Goal: Task Accomplishment & Management: Use online tool/utility

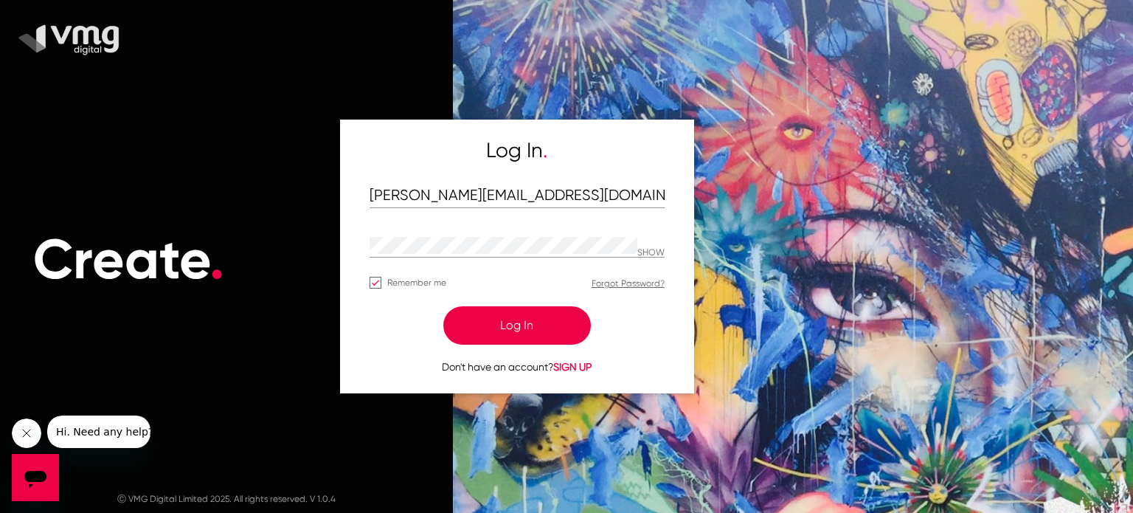
click at [507, 326] on button "Log In" at bounding box center [517, 325] width 148 height 38
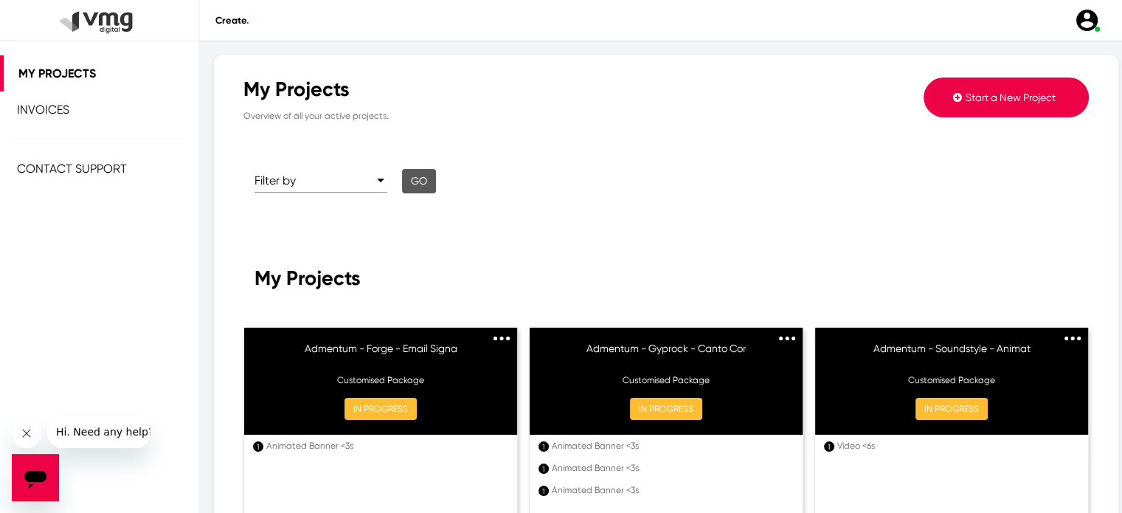
click at [962, 111] on button "Start a New Project" at bounding box center [1006, 97] width 165 height 40
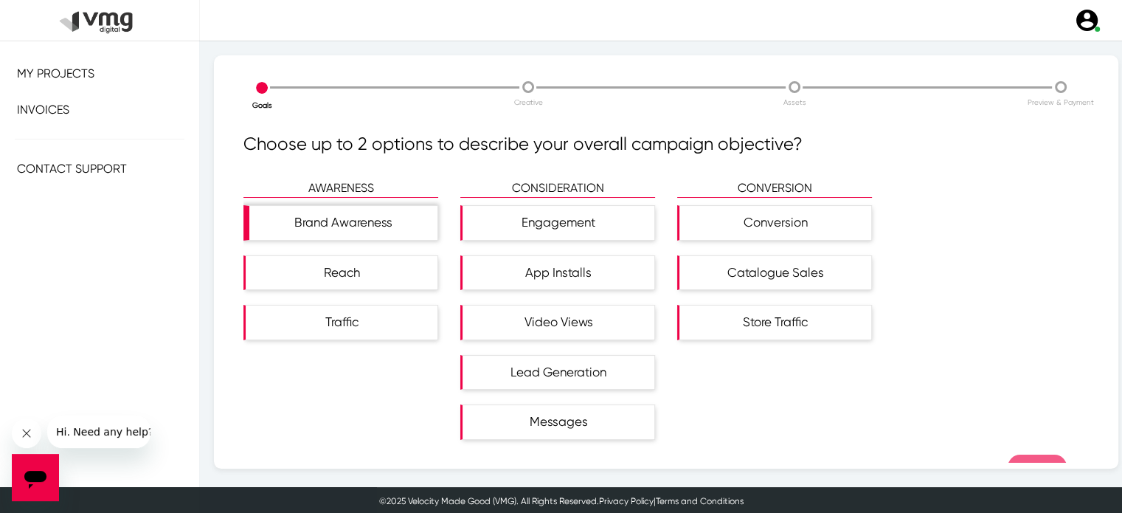
click at [332, 227] on div "Brand Awareness" at bounding box center [343, 223] width 188 height 34
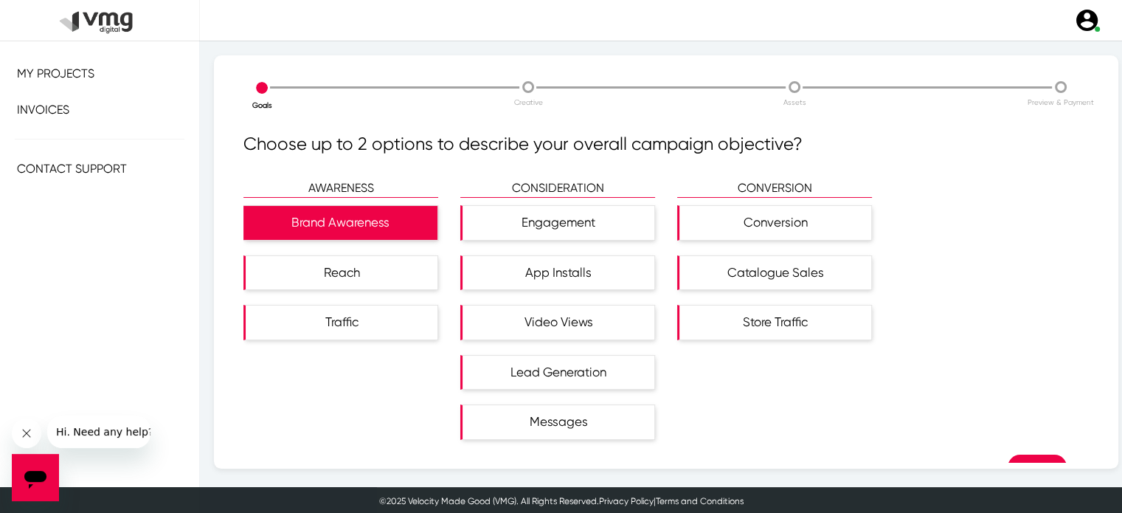
scroll to position [35, 0]
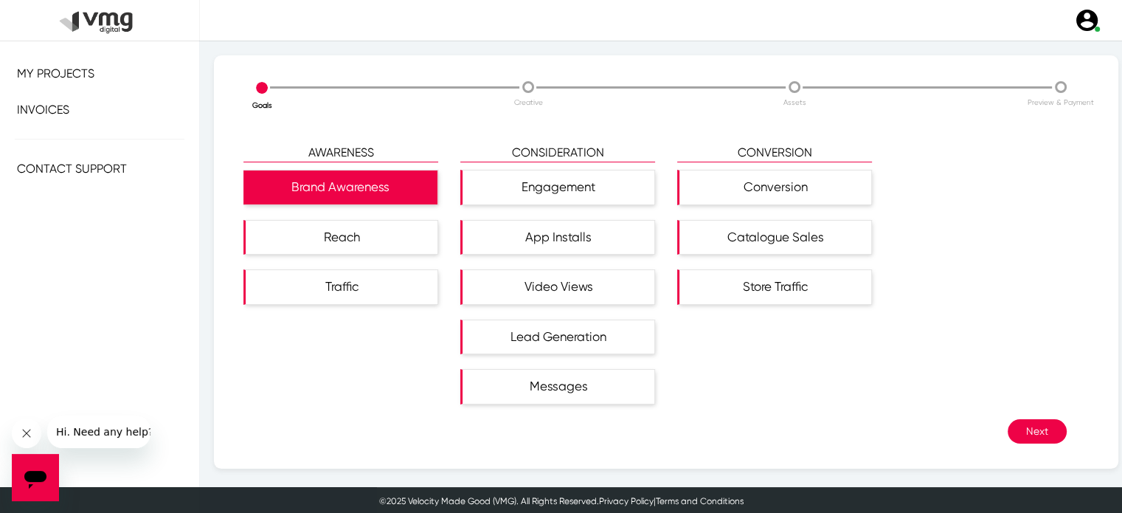
click at [1008, 422] on button "Next" at bounding box center [1037, 431] width 59 height 24
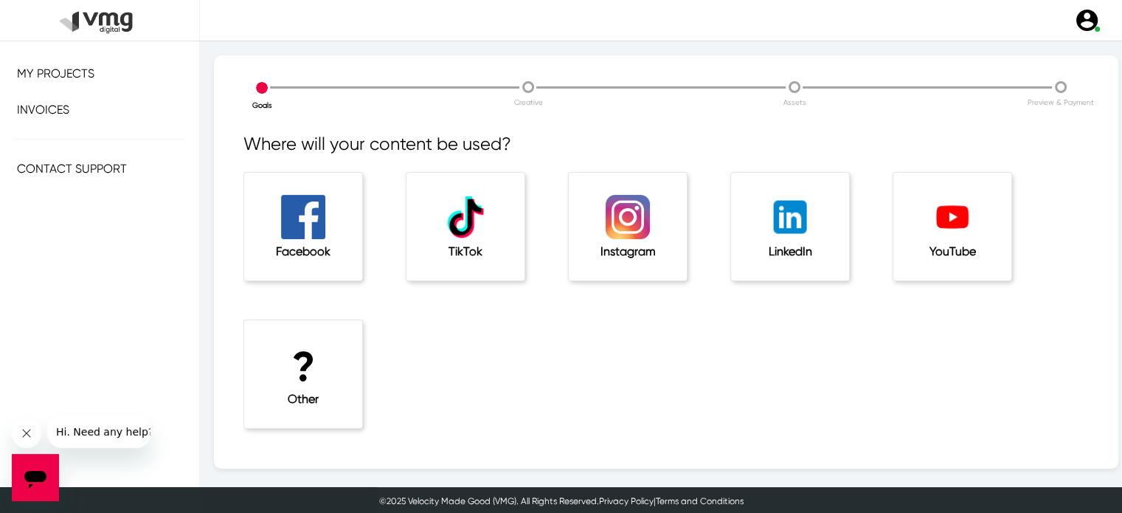
click at [615, 238] on img at bounding box center [628, 217] width 44 height 44
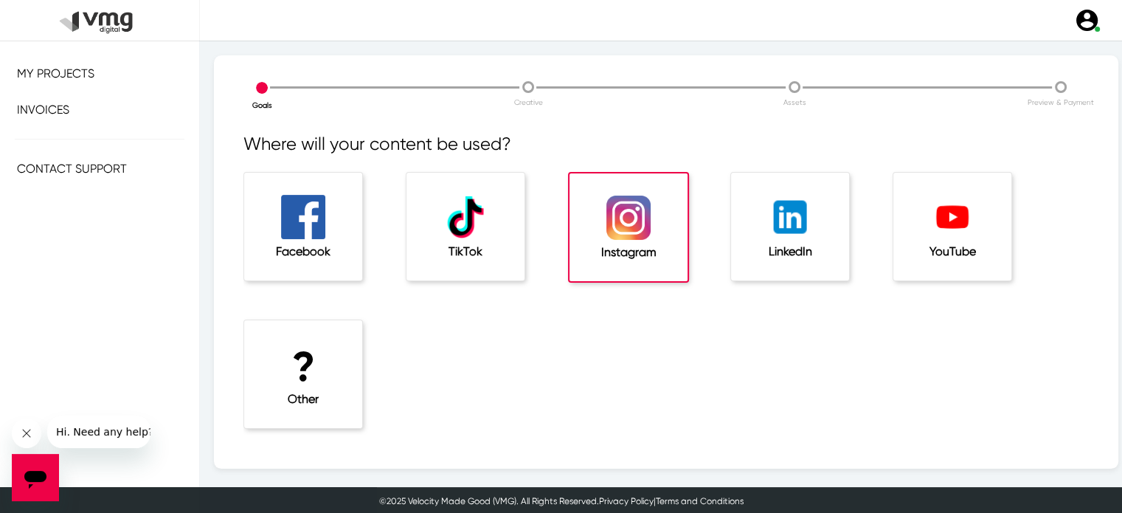
scroll to position [50, 0]
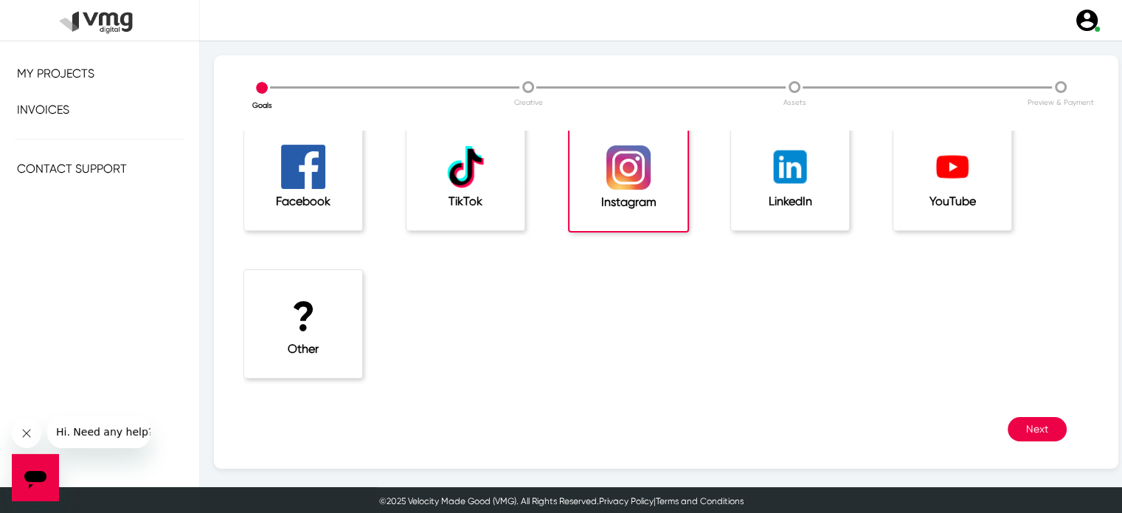
click at [1025, 432] on button "Next" at bounding box center [1037, 429] width 59 height 24
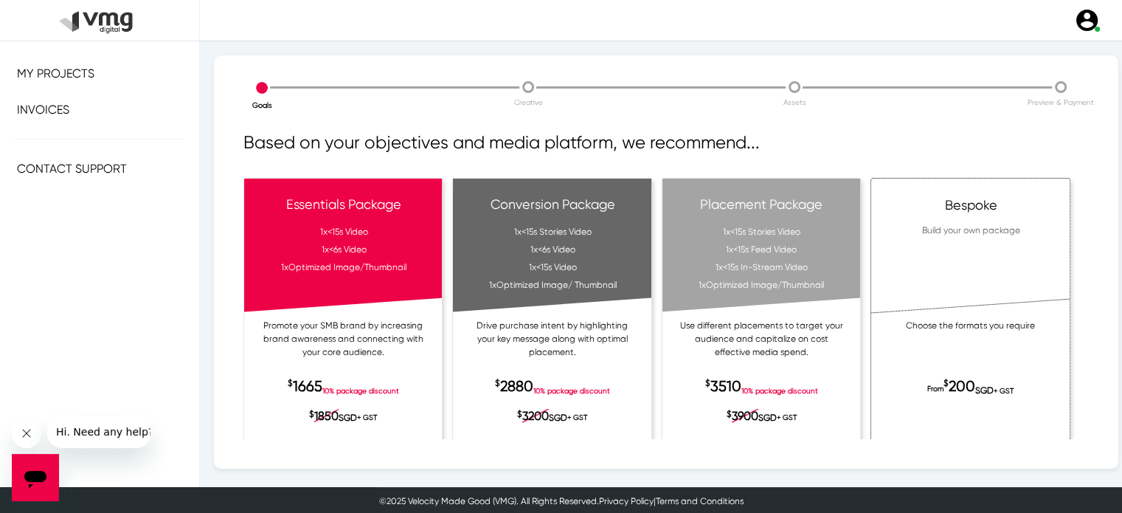
scroll to position [50, 0]
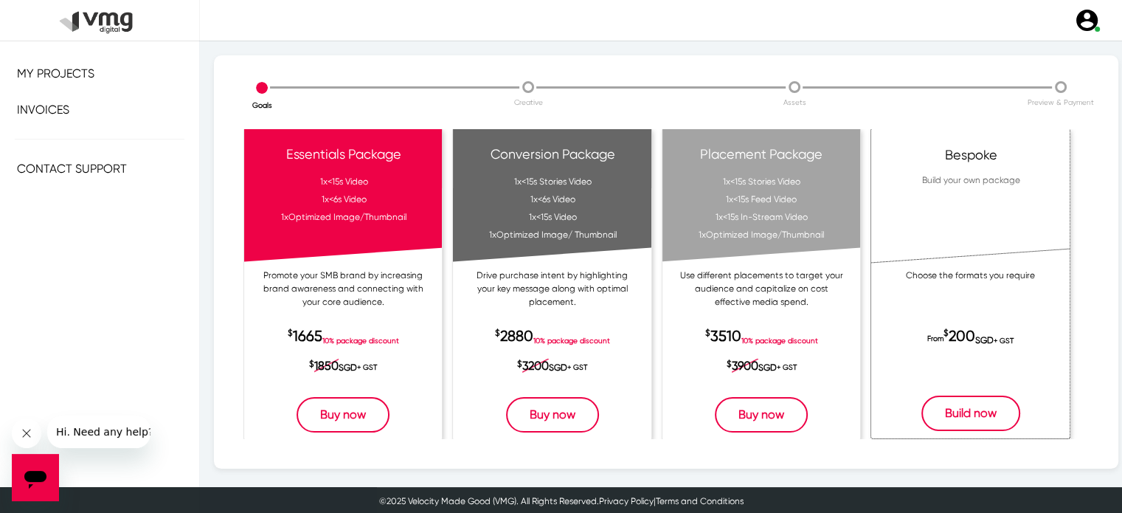
click at [938, 406] on button "Build now" at bounding box center [970, 412] width 99 height 35
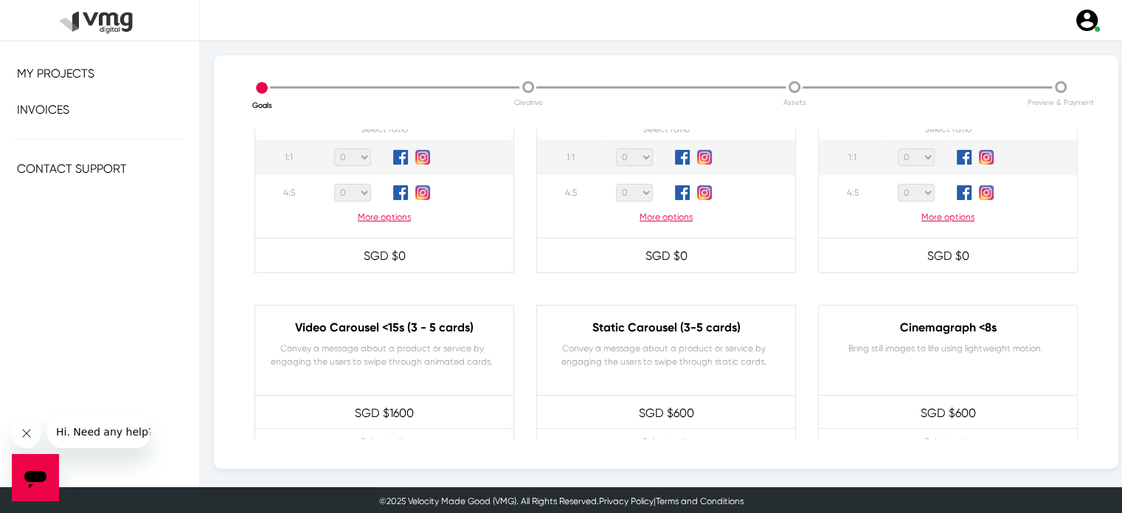
scroll to position [78, 0]
